Goal: Task Accomplishment & Management: Use online tool/utility

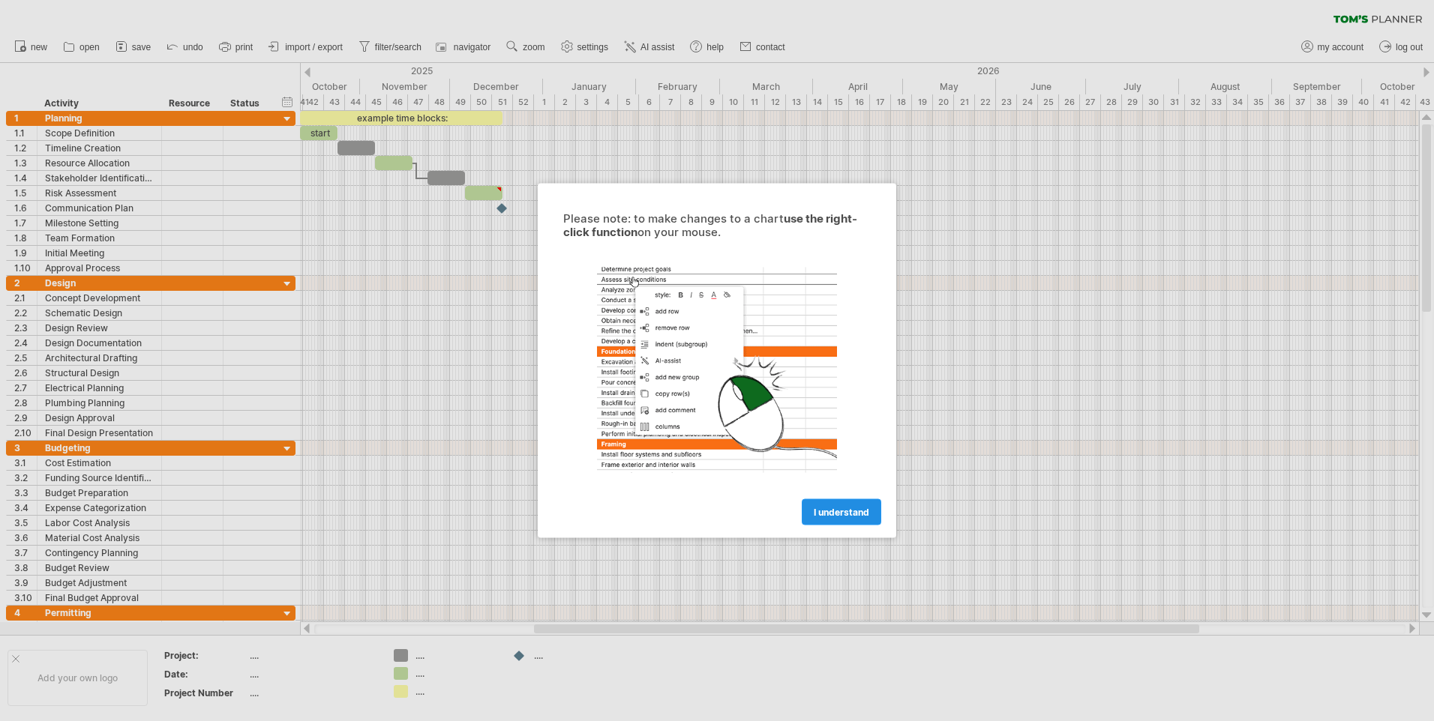
click at [833, 508] on span "I understand" at bounding box center [841, 512] width 55 height 11
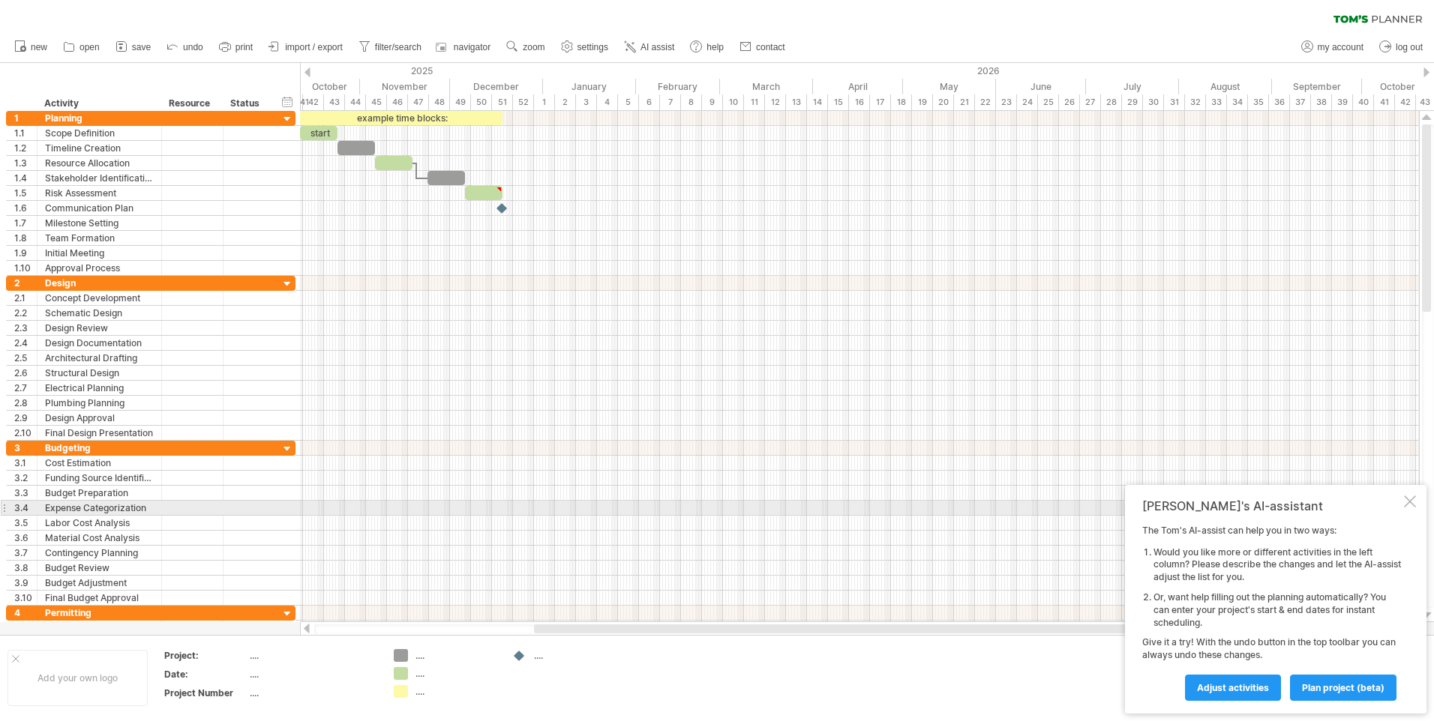
click at [1404, 502] on div at bounding box center [1410, 502] width 12 height 12
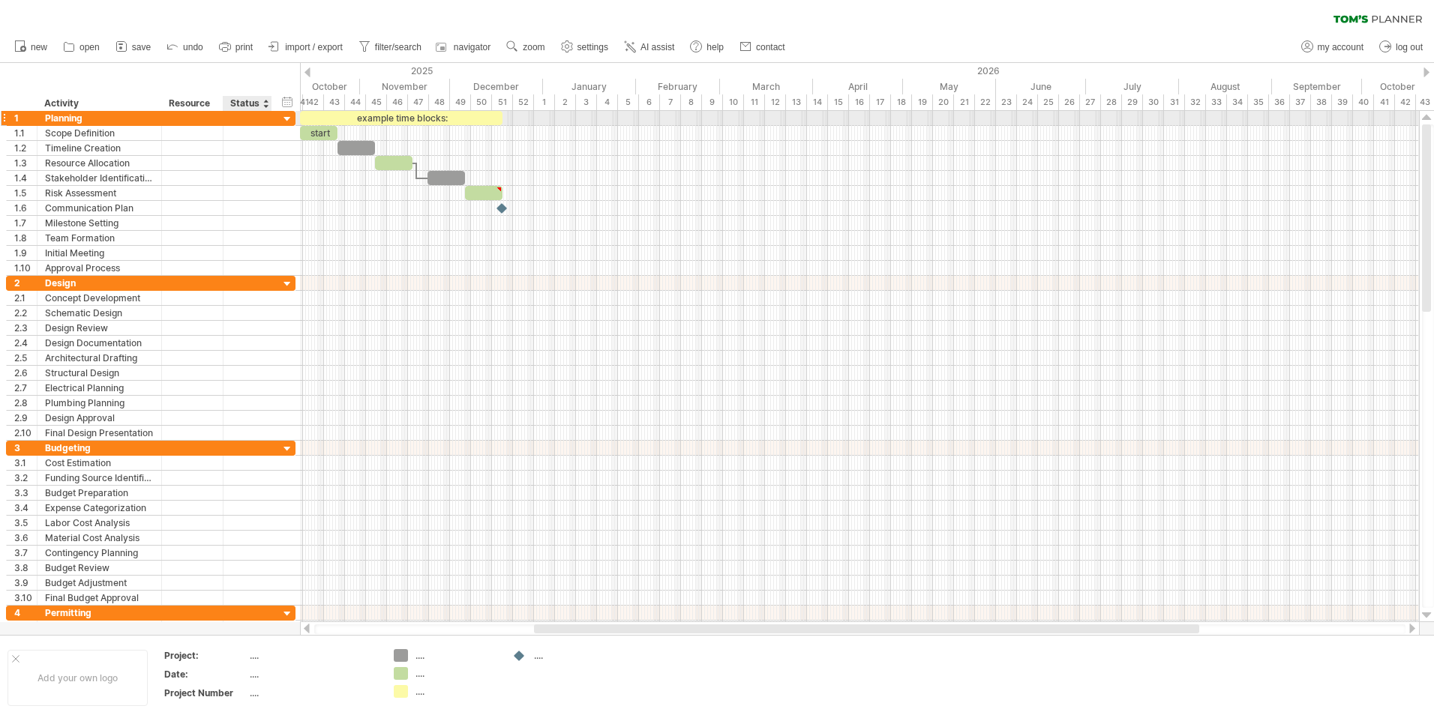
click at [256, 117] on div at bounding box center [247, 118] width 33 height 14
click at [249, 130] on div at bounding box center [247, 133] width 33 height 14
click at [315, 135] on div "start" at bounding box center [318, 133] width 37 height 14
click at [292, 40] on link "import / export" at bounding box center [306, 46] width 82 height 19
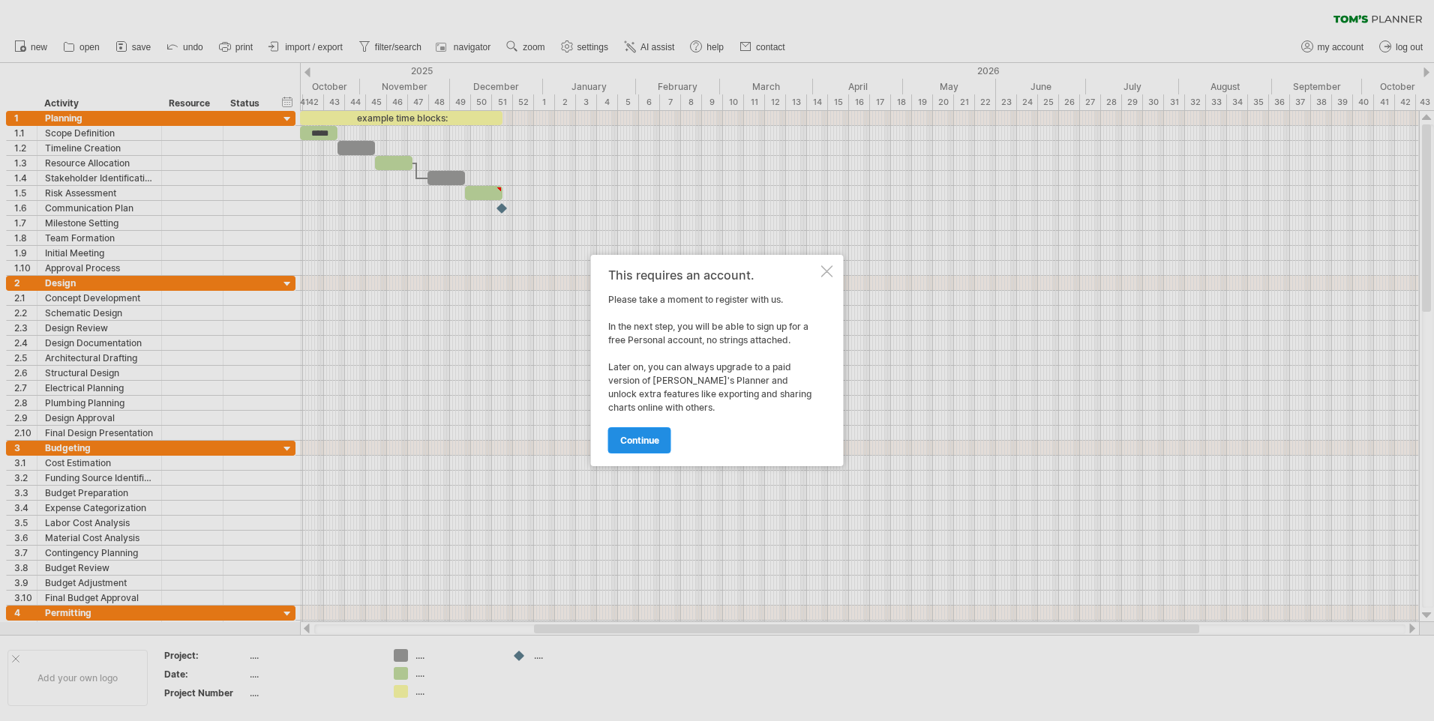
click at [625, 433] on link "continue" at bounding box center [639, 440] width 63 height 26
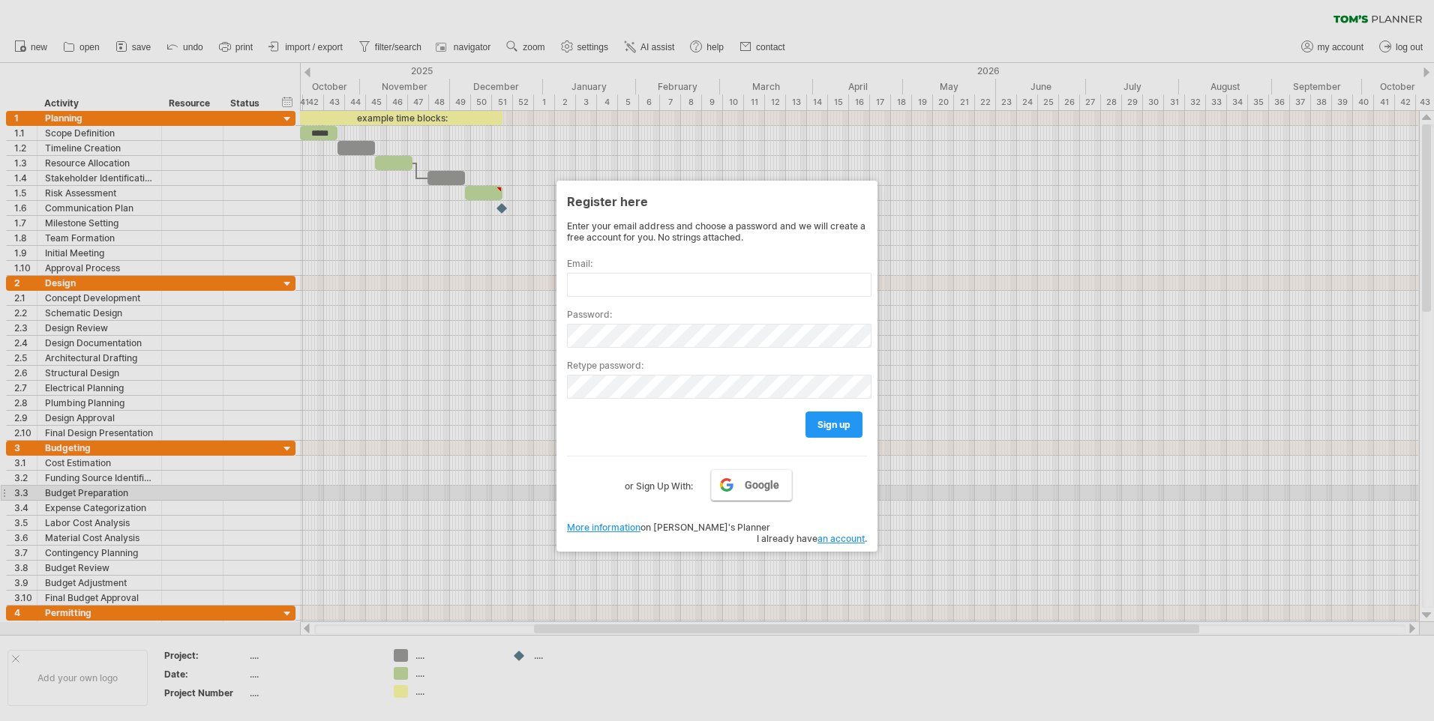
click at [749, 490] on span "Google" at bounding box center [762, 485] width 34 height 12
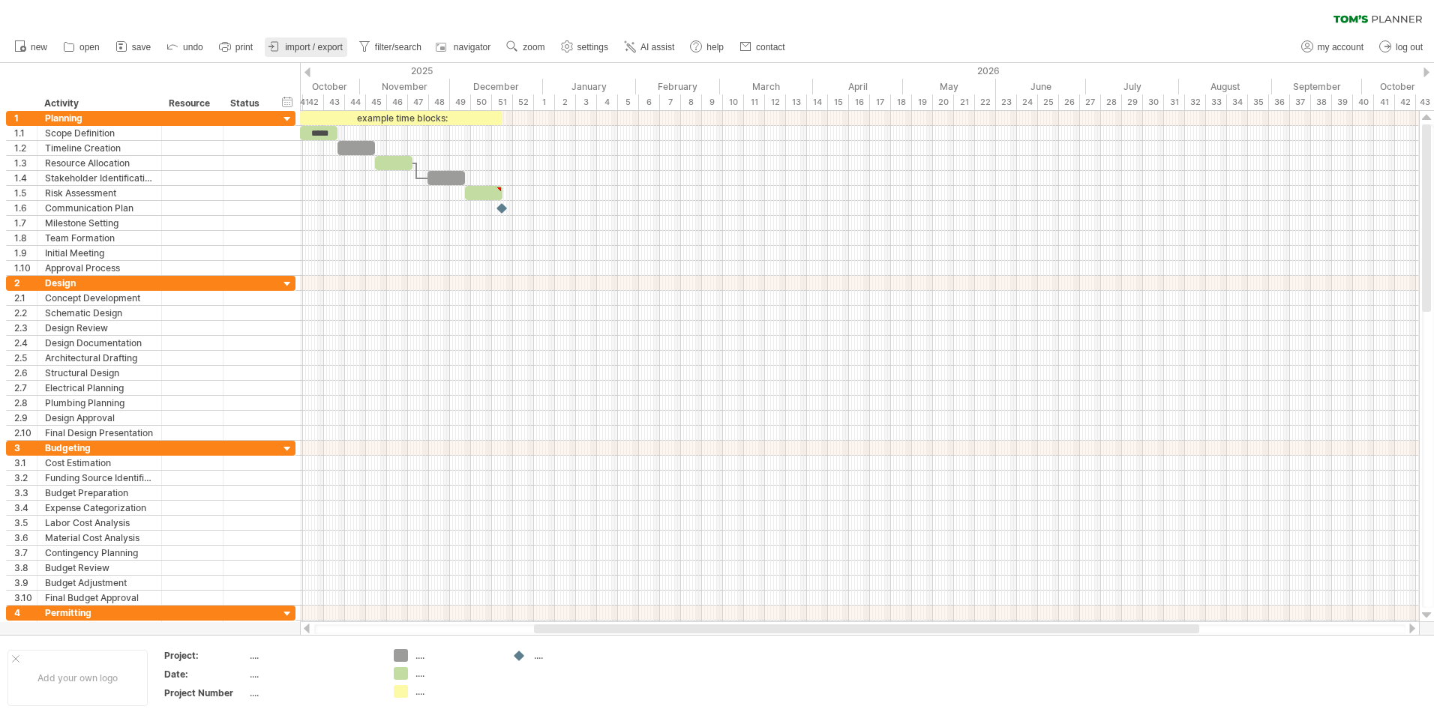
click at [309, 49] on span "import / export" at bounding box center [314, 47] width 58 height 10
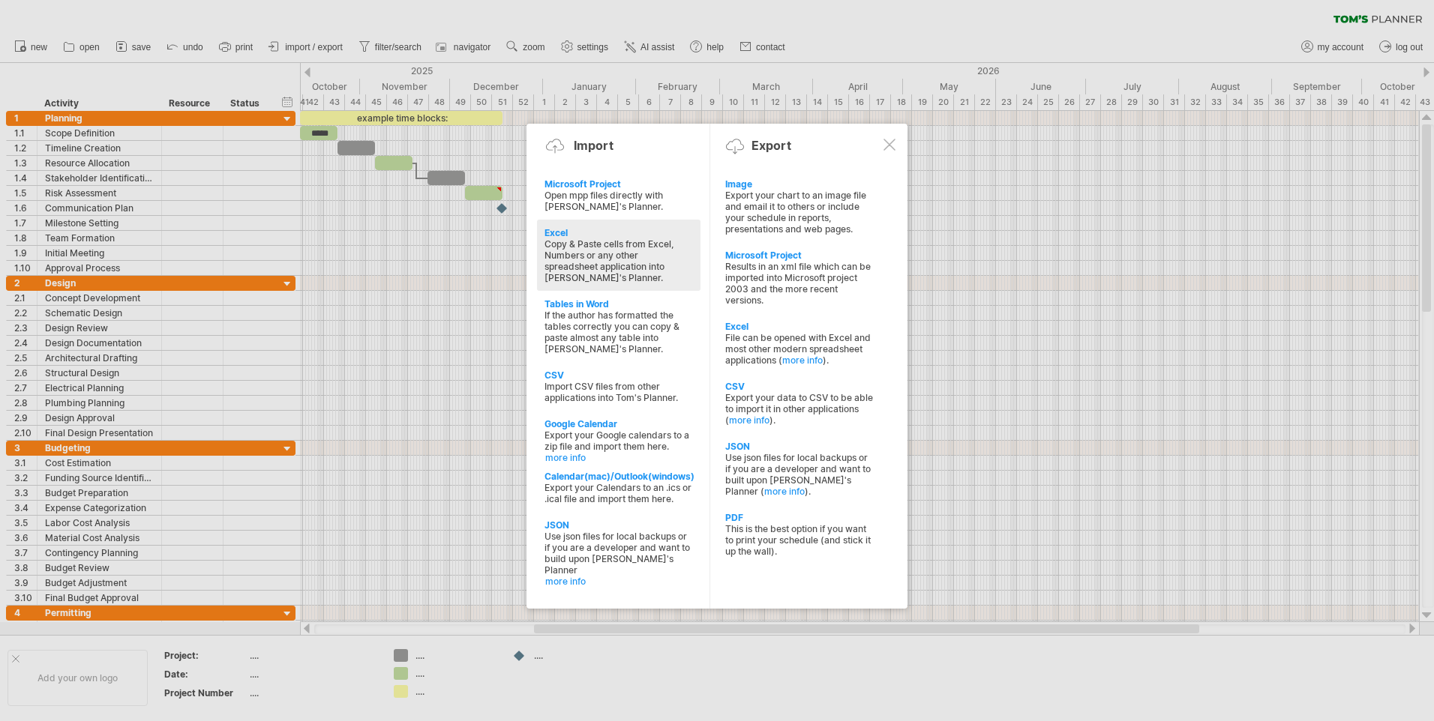
click at [559, 230] on div "Excel" at bounding box center [618, 232] width 148 height 11
type textarea "**********"
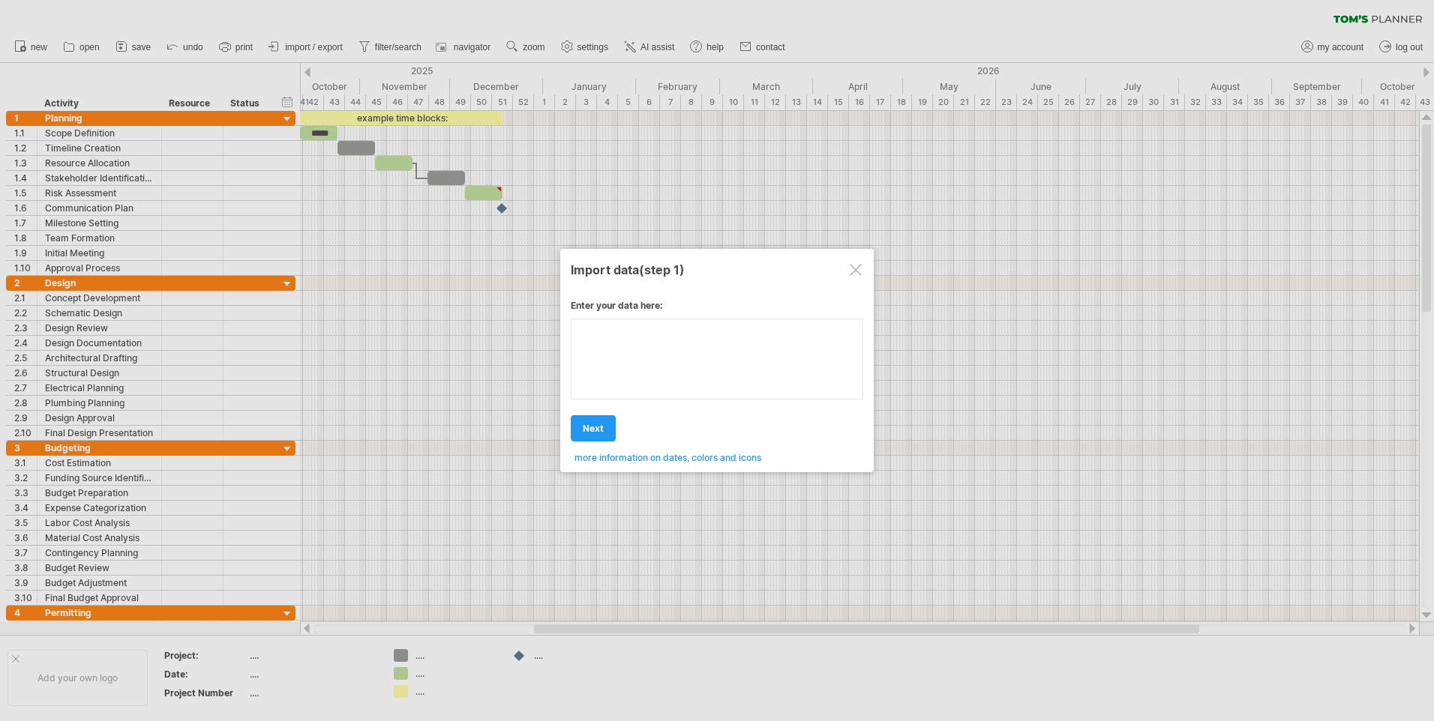
click at [613, 346] on textarea at bounding box center [717, 359] width 292 height 81
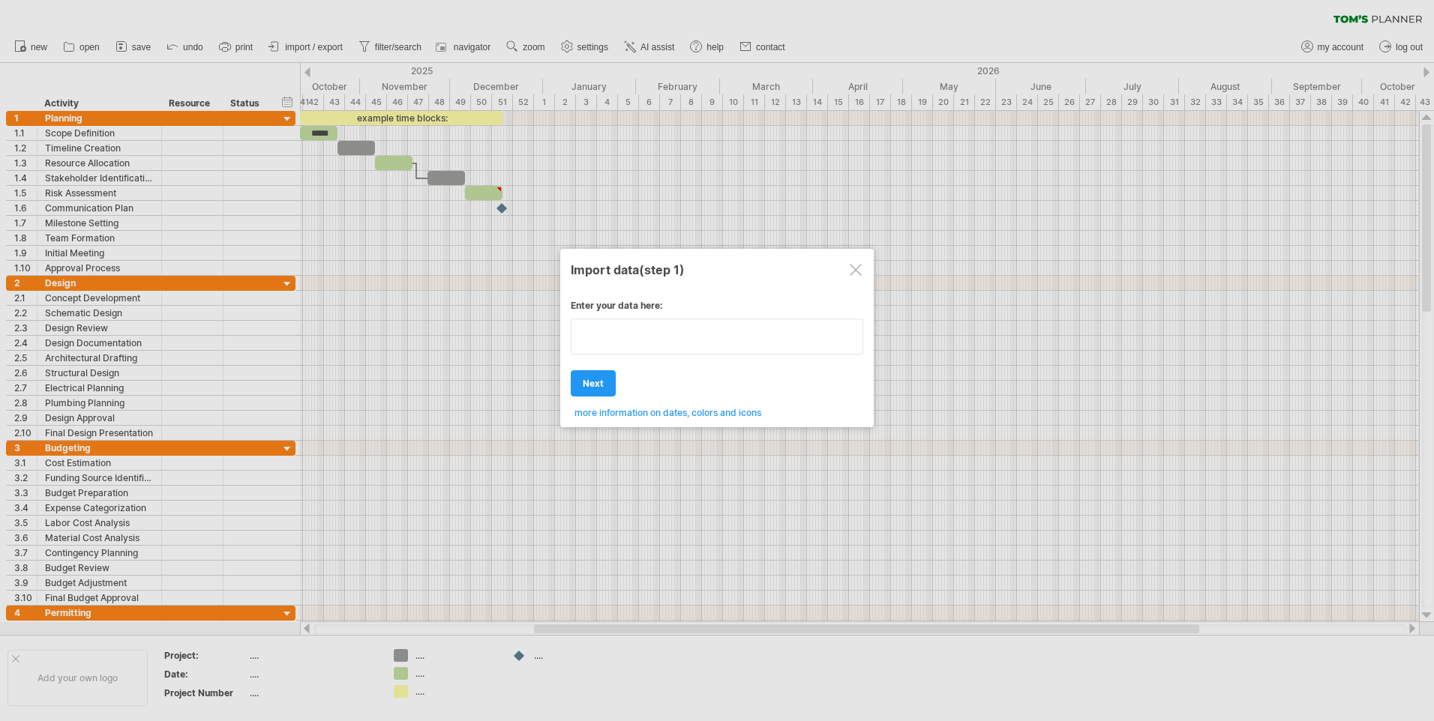
type textarea "**********"
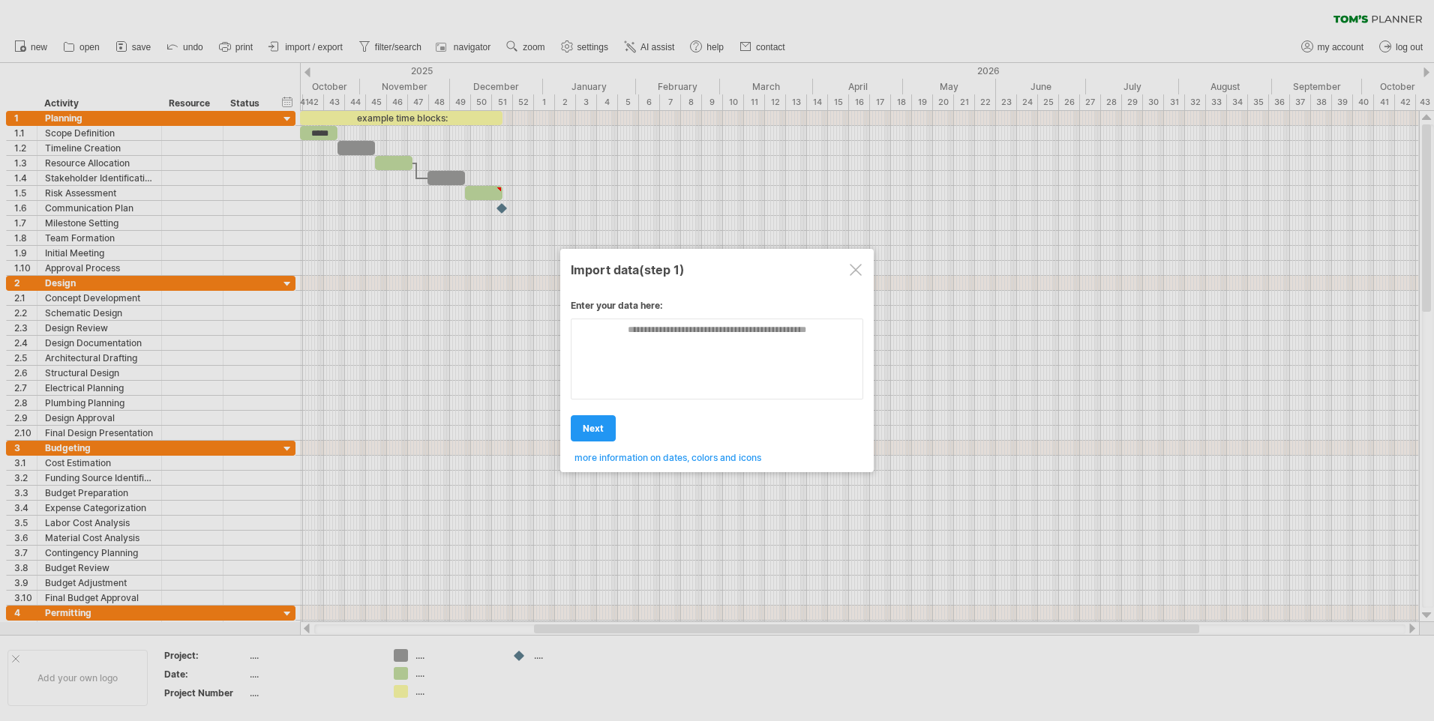
click at [636, 412] on div "Enter your data here: Your data: Weekend days ' mon tue Hide weekend days" at bounding box center [717, 376] width 292 height 175
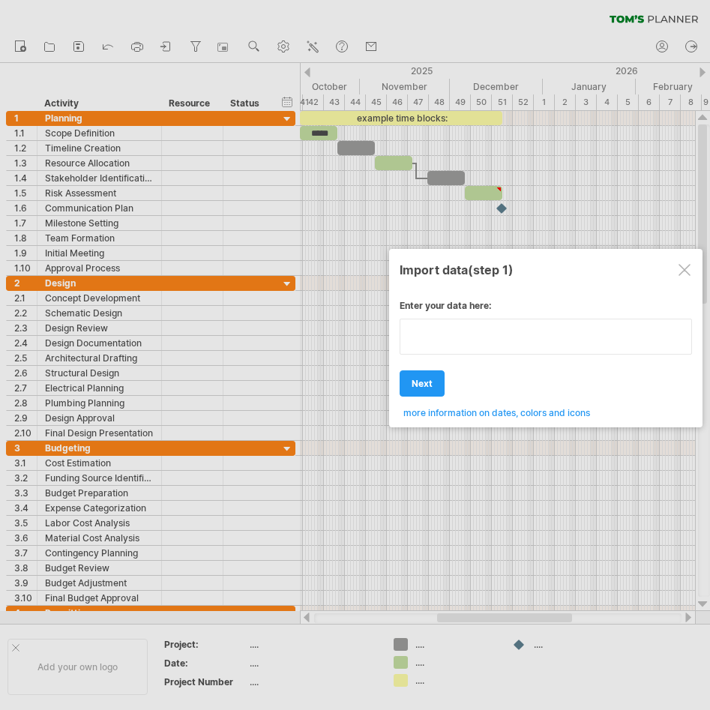
click at [535, 350] on textarea at bounding box center [546, 337] width 292 height 36
type textarea "**********"
click at [551, 342] on textarea at bounding box center [546, 337] width 292 height 36
click at [417, 331] on textarea at bounding box center [546, 337] width 292 height 36
type textarea "**********"
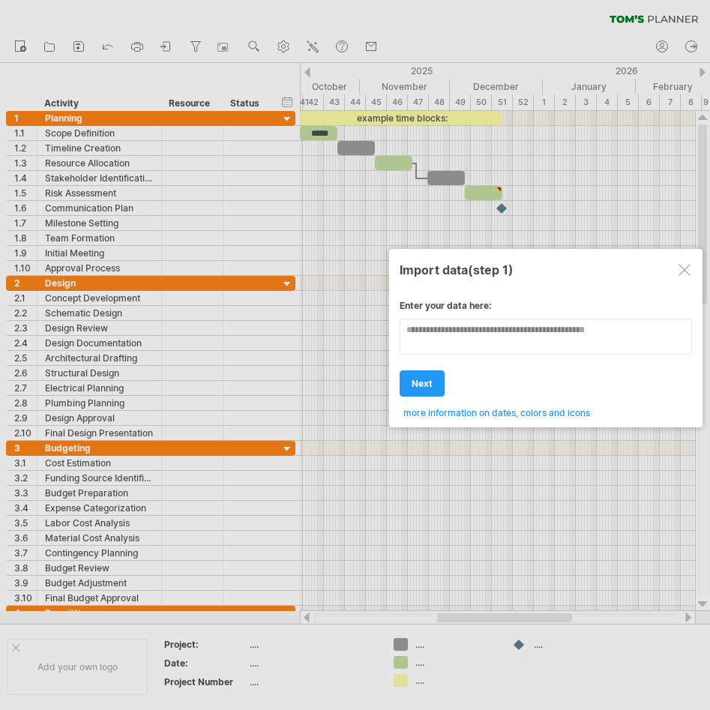
click at [466, 415] on div "Enter your data here: Your data: Weekend days ' mon tue Hide weekend days" at bounding box center [546, 354] width 292 height 130
drag, startPoint x: 511, startPoint y: 340, endPoint x: 460, endPoint y: 334, distance: 50.5
click at [460, 334] on textarea at bounding box center [546, 337] width 292 height 36
click at [460, 333] on textarea at bounding box center [546, 337] width 292 height 36
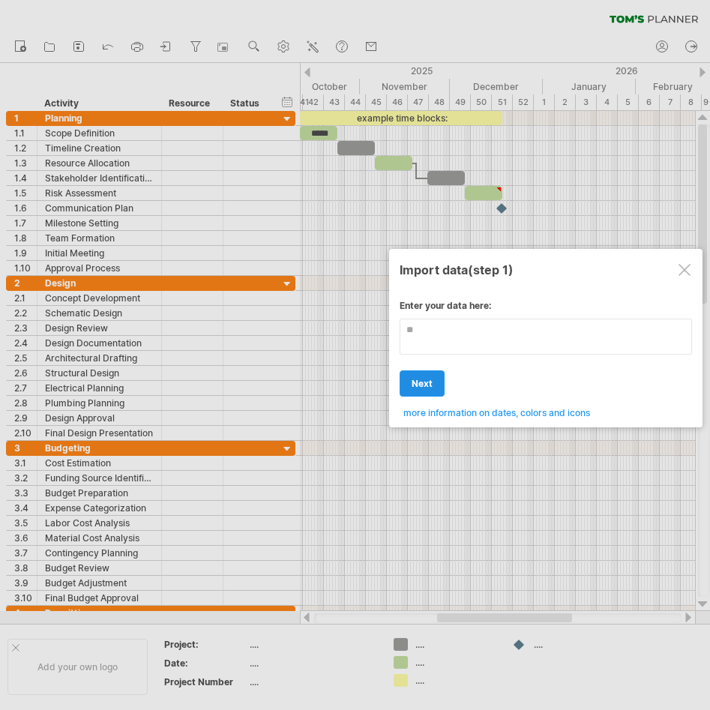
type textarea "**"
click at [424, 376] on link "next" at bounding box center [422, 383] width 45 height 26
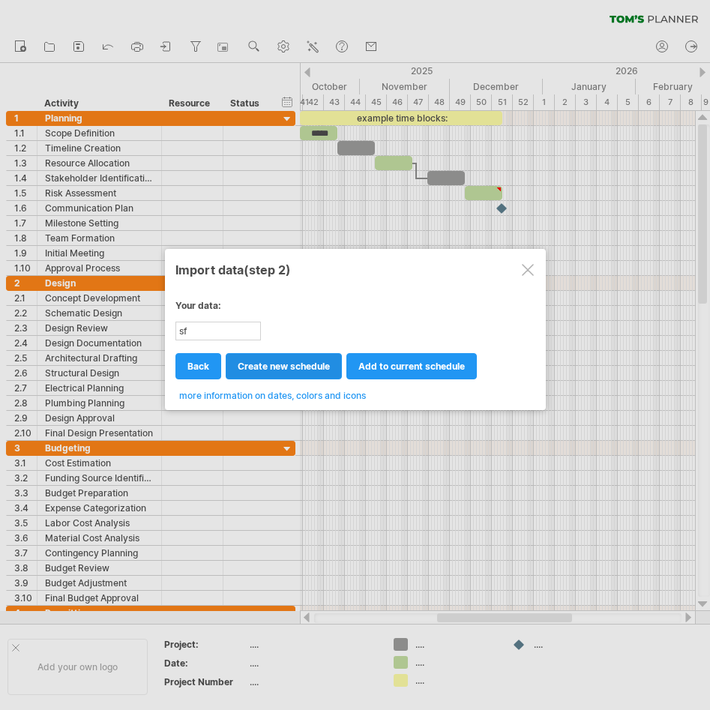
click at [299, 364] on span "create new schedule" at bounding box center [284, 366] width 92 height 11
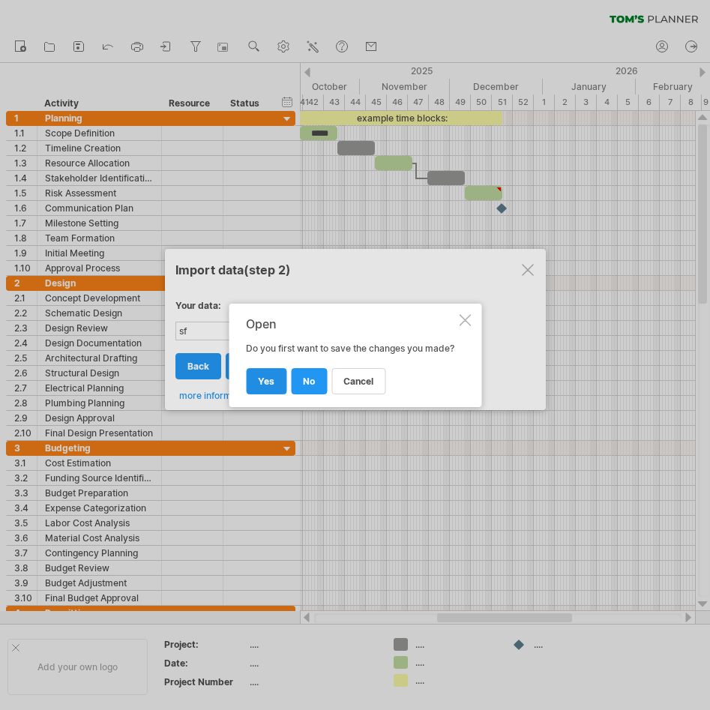
click at [258, 394] on link "yes" at bounding box center [266, 381] width 40 height 26
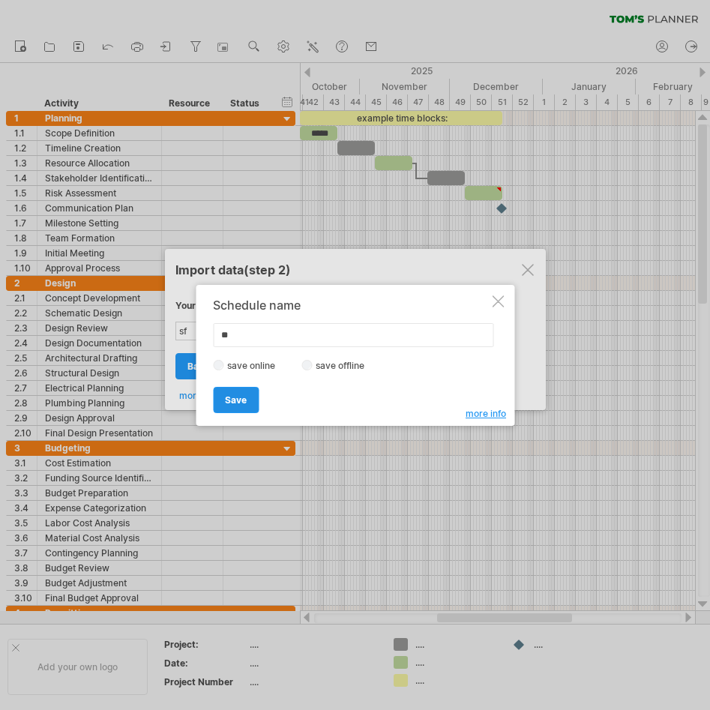
type input "**"
click at [235, 400] on span "Save" at bounding box center [236, 399] width 22 height 11
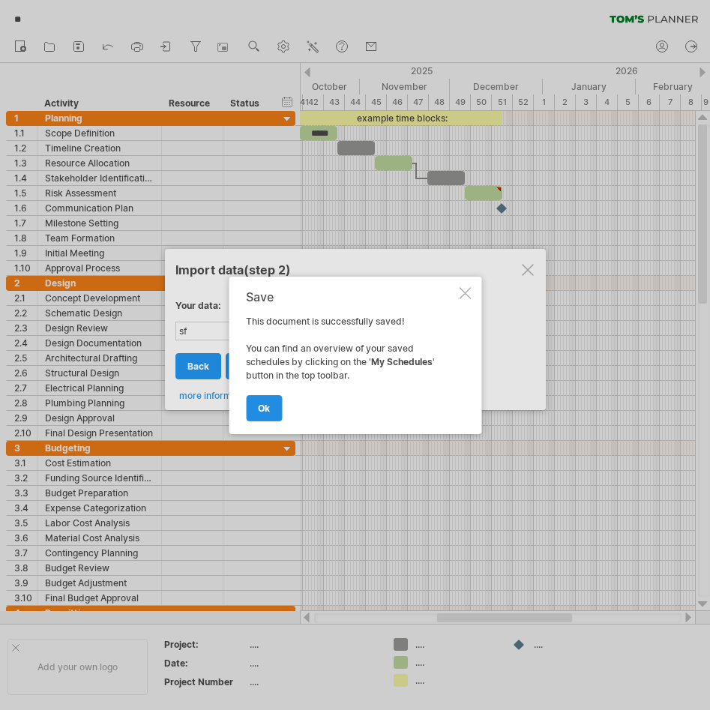
click at [272, 407] on link "ok" at bounding box center [264, 408] width 36 height 26
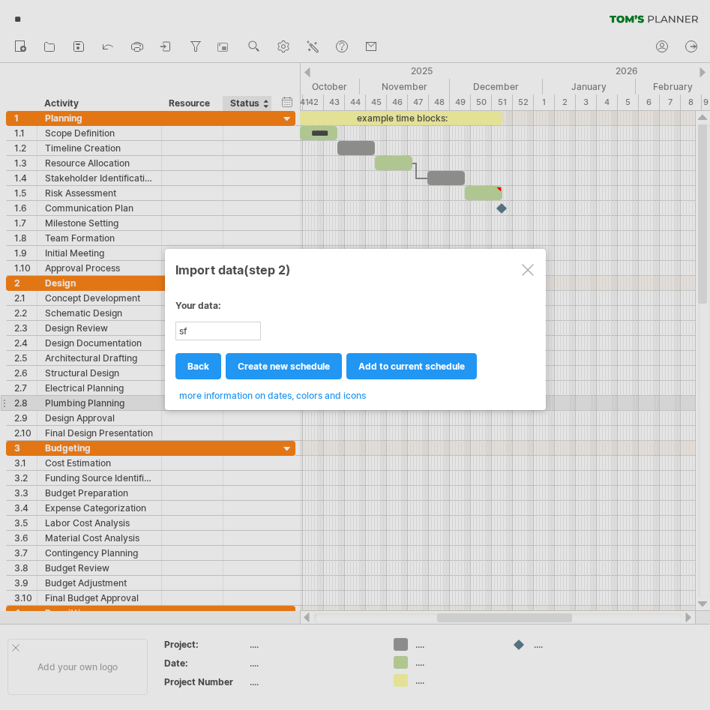
click at [271, 396] on span "more information on dates, colors and icons" at bounding box center [272, 395] width 187 height 11
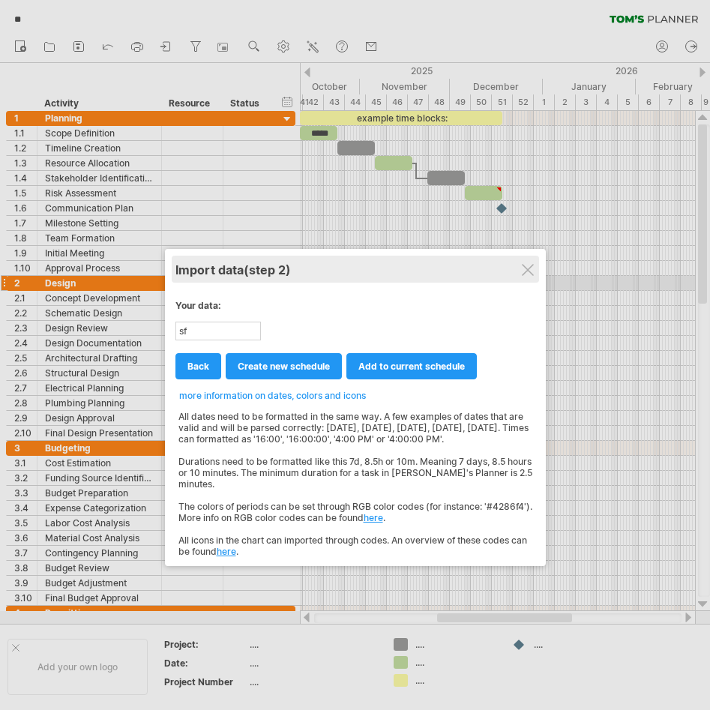
click at [524, 277] on div "Import data (step 2)" at bounding box center [355, 269] width 360 height 27
click at [523, 277] on div "Import data (step 2)" at bounding box center [355, 269] width 360 height 27
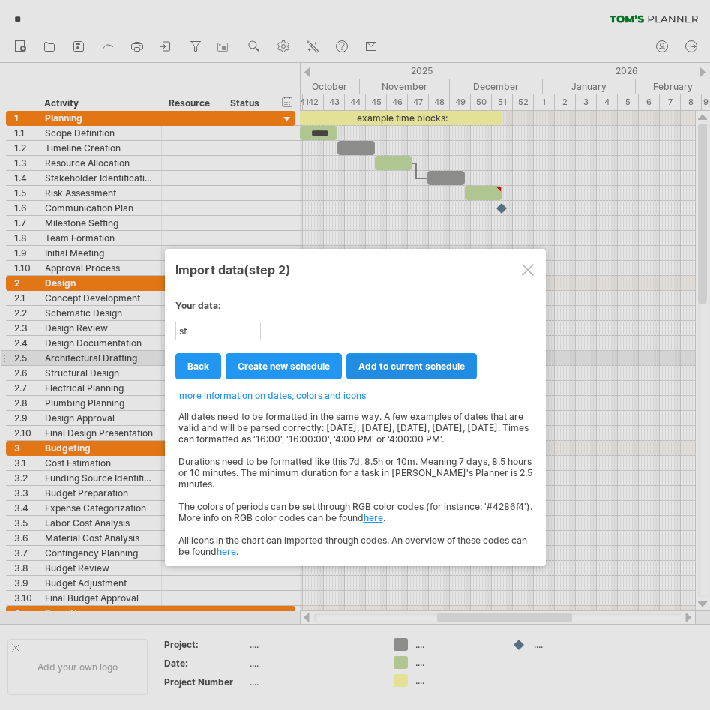
click at [412, 362] on span "add to current schedule" at bounding box center [411, 366] width 106 height 11
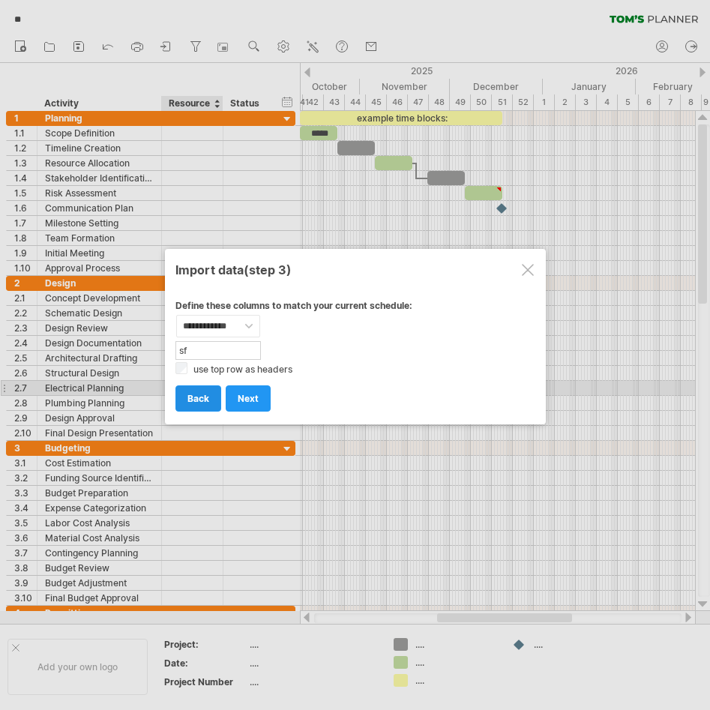
click at [195, 395] on span "back" at bounding box center [198, 398] width 22 height 11
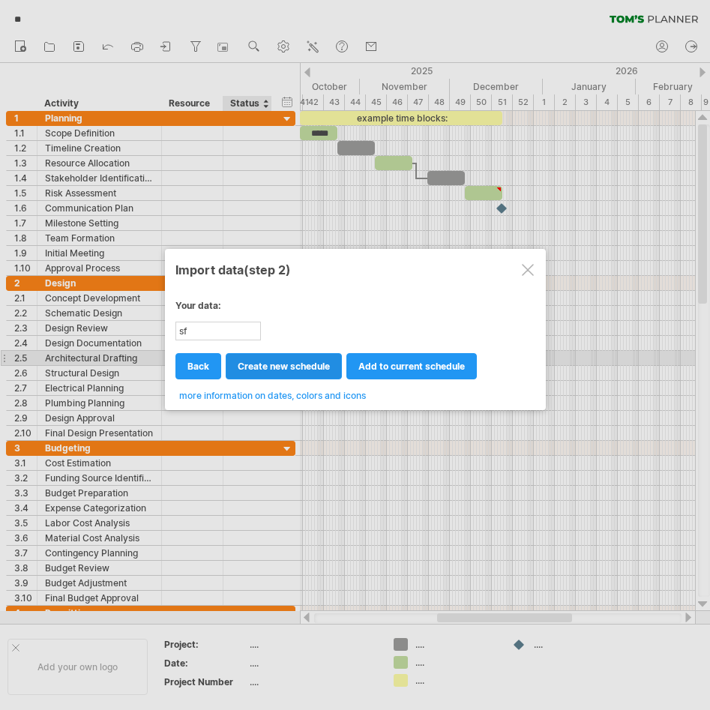
click at [256, 363] on span "create new schedule" at bounding box center [284, 366] width 92 height 11
select select "***"
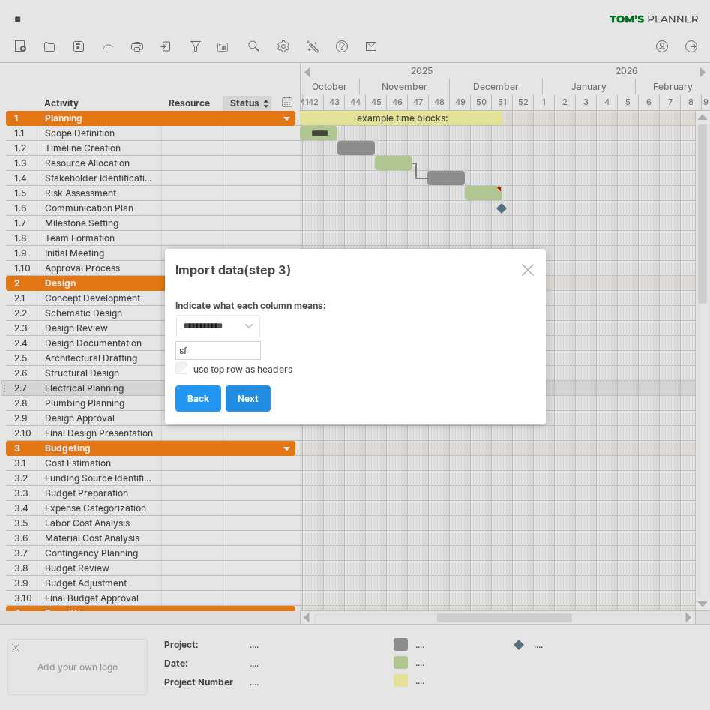
click at [246, 392] on link "next" at bounding box center [248, 398] width 45 height 26
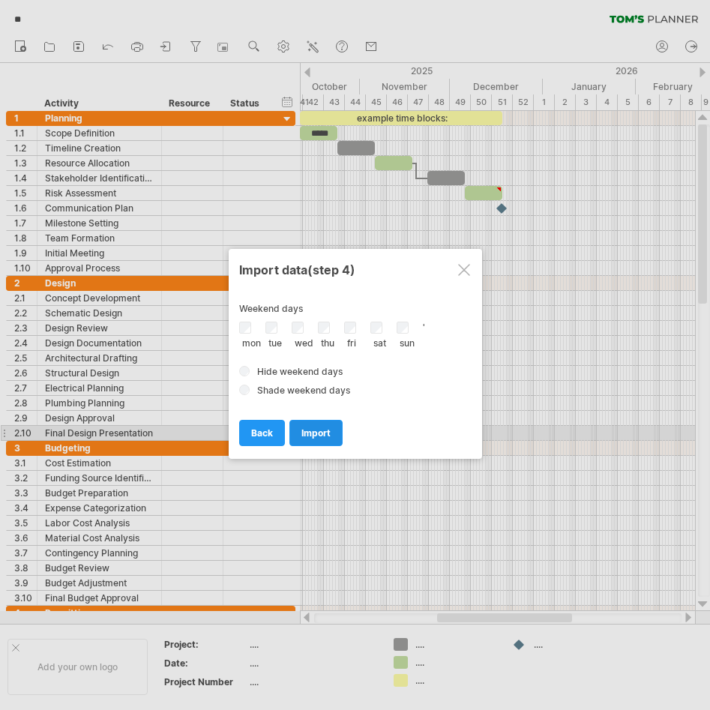
click at [319, 436] on span "import" at bounding box center [315, 432] width 29 height 11
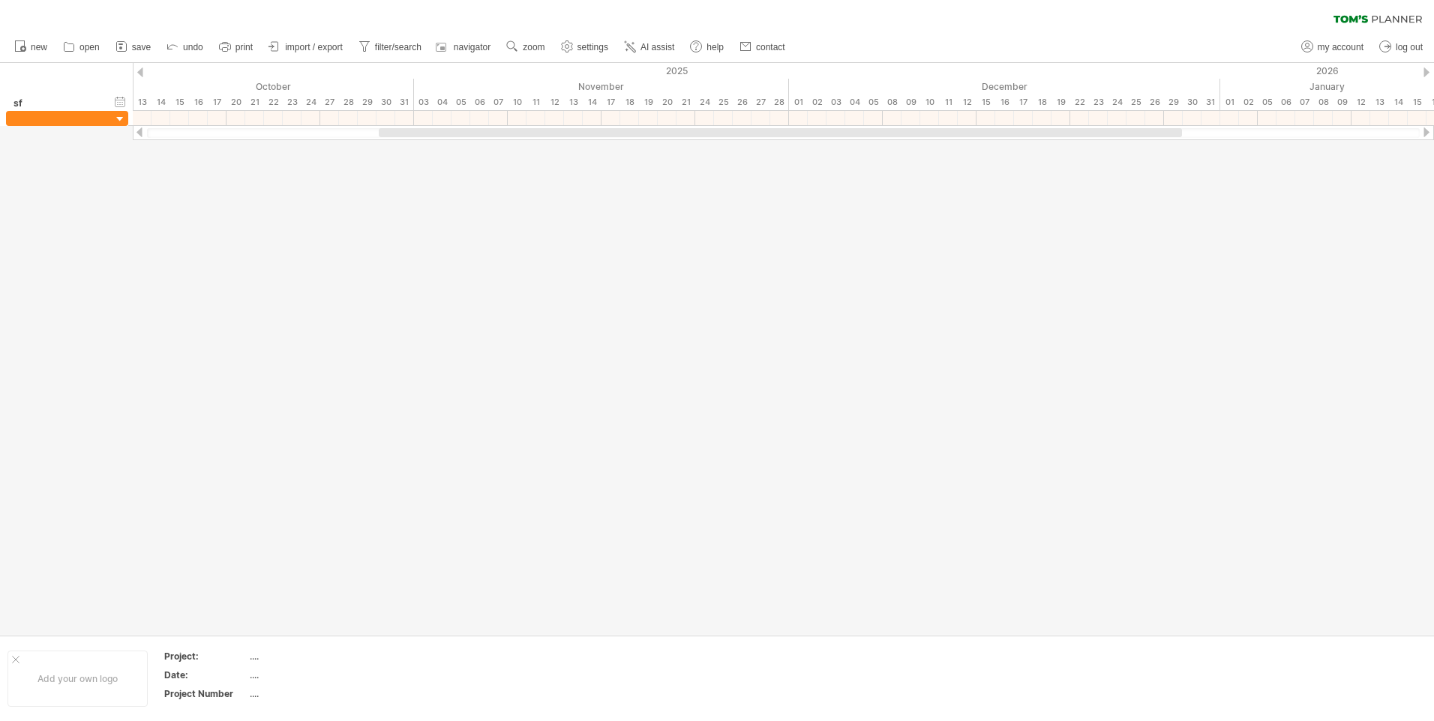
click at [288, 187] on div at bounding box center [717, 349] width 1434 height 572
